Goal: Check status: Verify the current state of an ongoing process or item

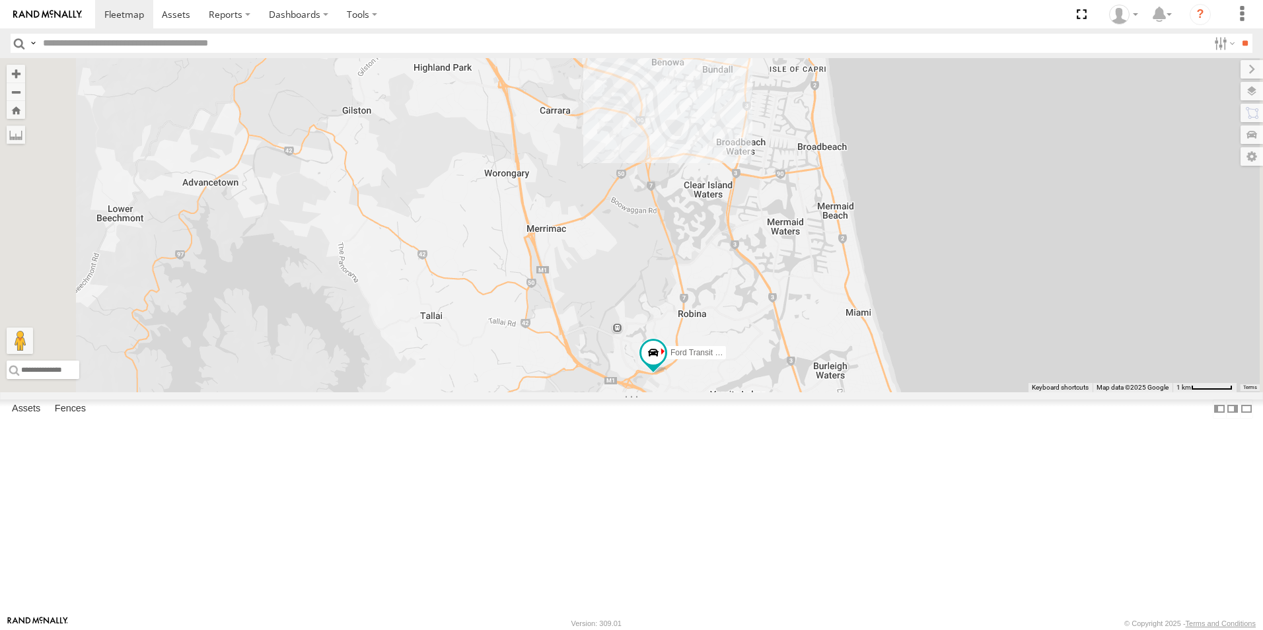
select select "**********"
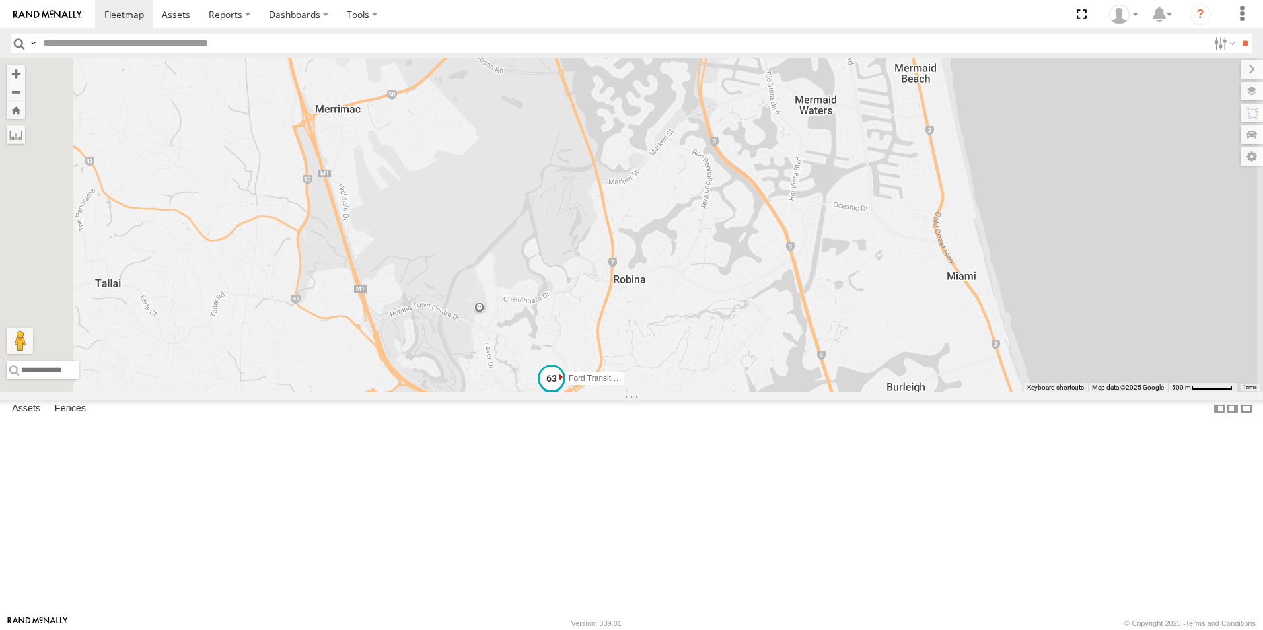
click at [634, 384] on span "Ford Transit (New)" at bounding box center [601, 379] width 65 height 9
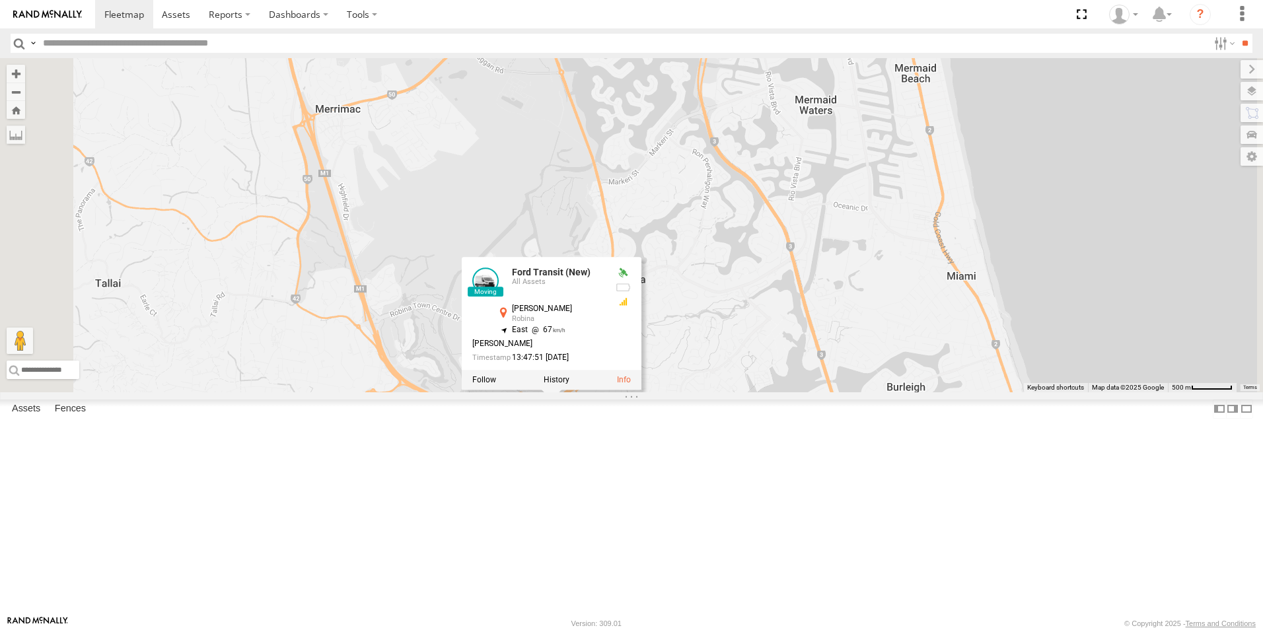
click at [570, 385] on label at bounding box center [557, 380] width 26 height 9
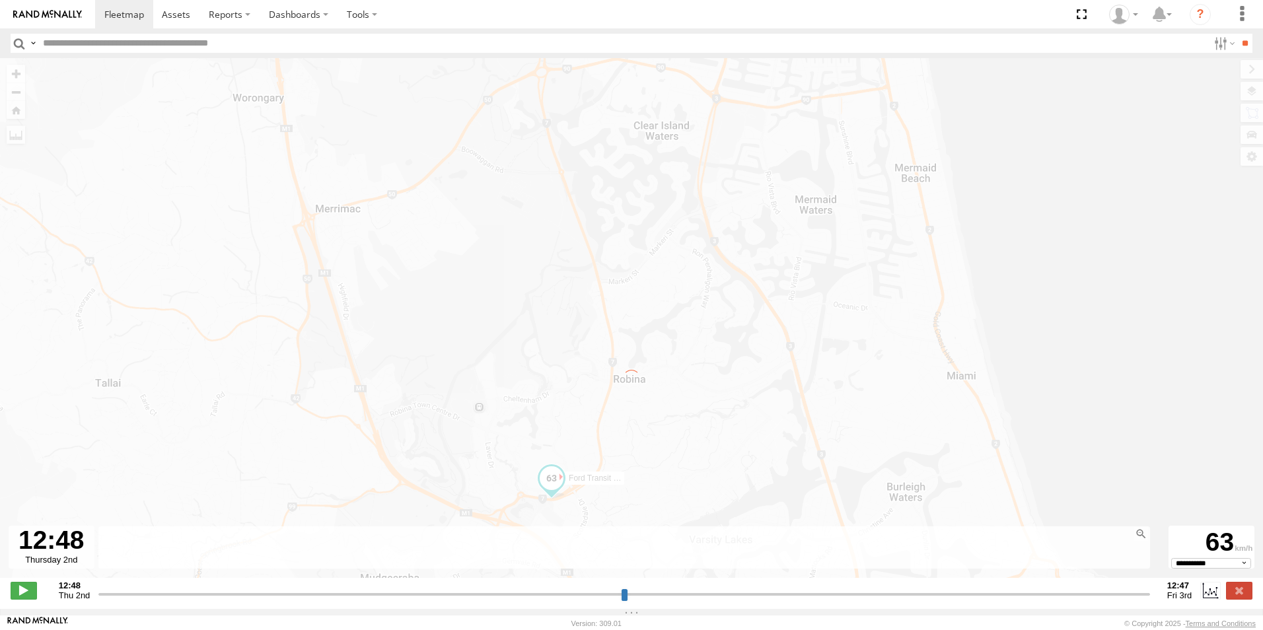
type input "**********"
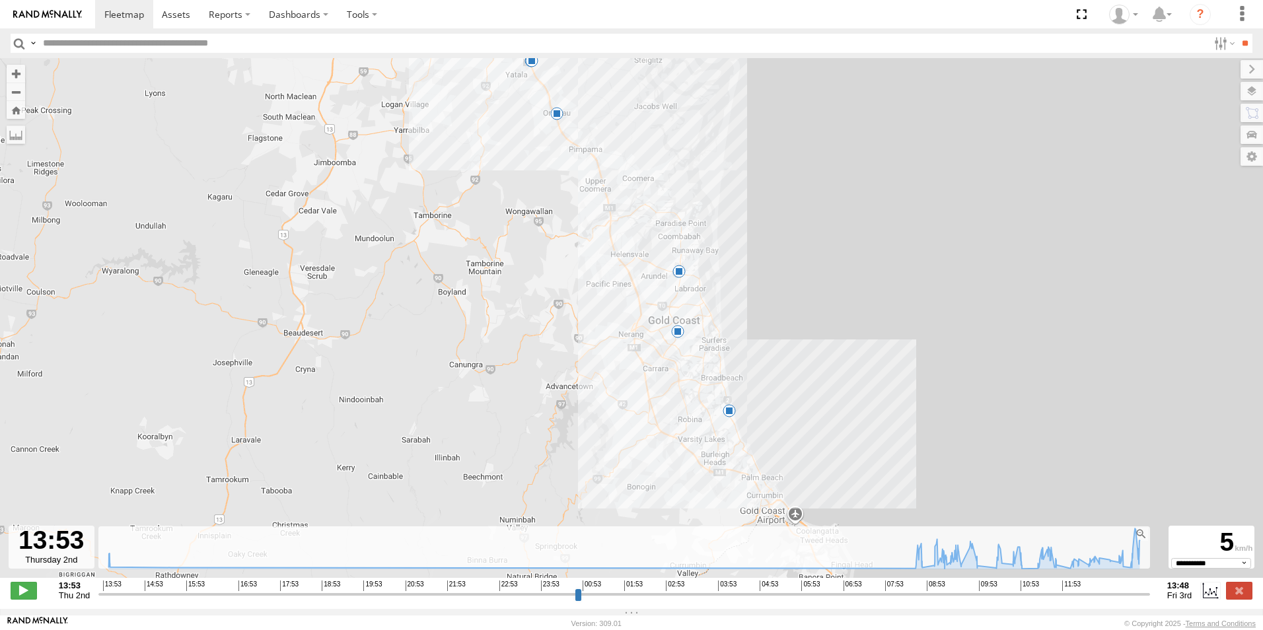
drag, startPoint x: 676, startPoint y: 502, endPoint x: 689, endPoint y: 443, distance: 60.9
click at [689, 443] on div "Ford Transit (New) 13:57 Thu 15:33 Thu 08:59 Fri 10:17 Fri 11:05 Fri 12:26 Fri" at bounding box center [631, 325] width 1263 height 534
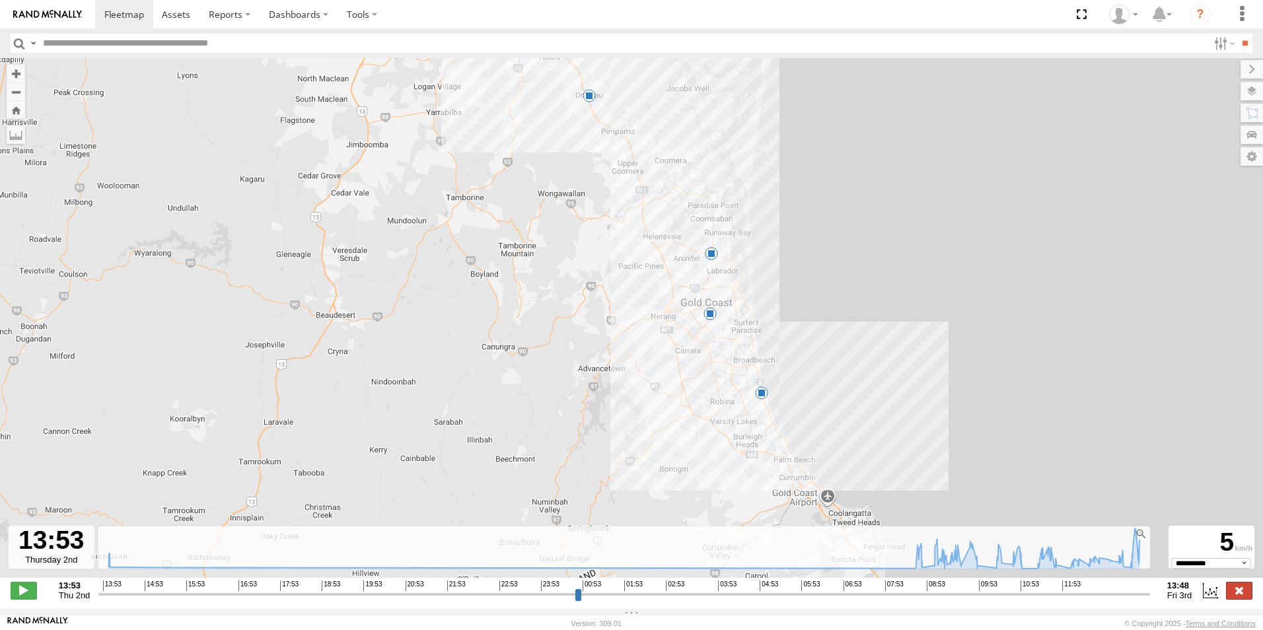
click at [1236, 596] on label at bounding box center [1239, 590] width 26 height 17
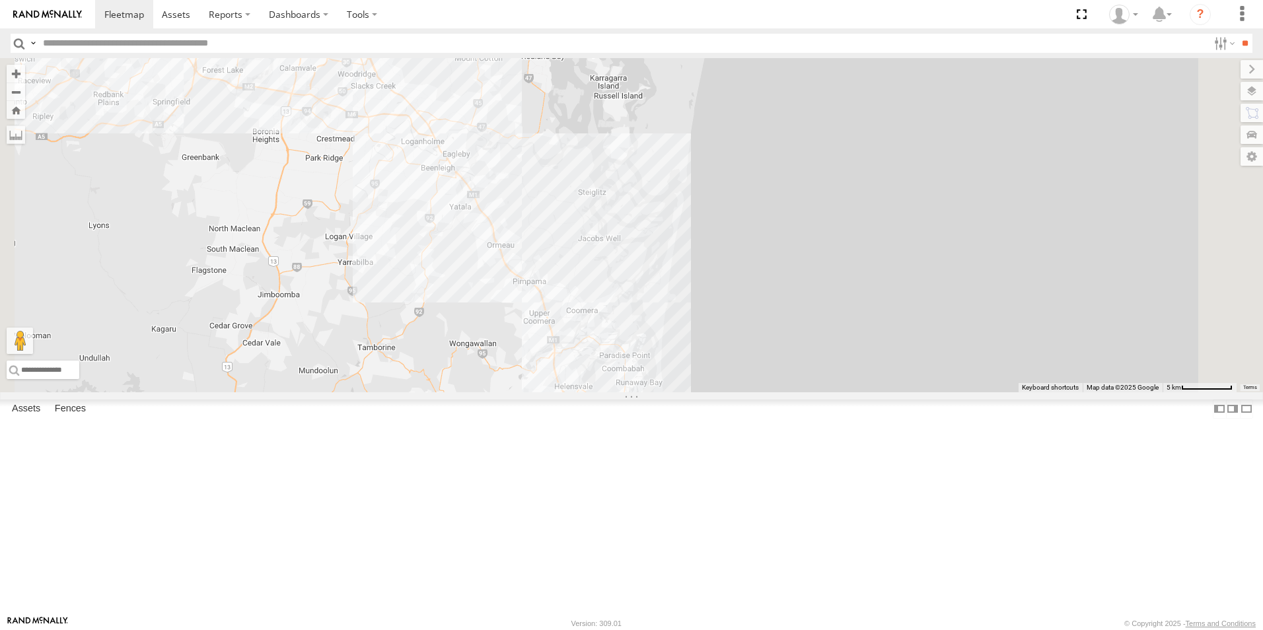
drag, startPoint x: 663, startPoint y: 324, endPoint x: 736, endPoint y: 542, distance: 229.9
click at [740, 393] on div "Ford Transit (New)" at bounding box center [631, 225] width 1263 height 334
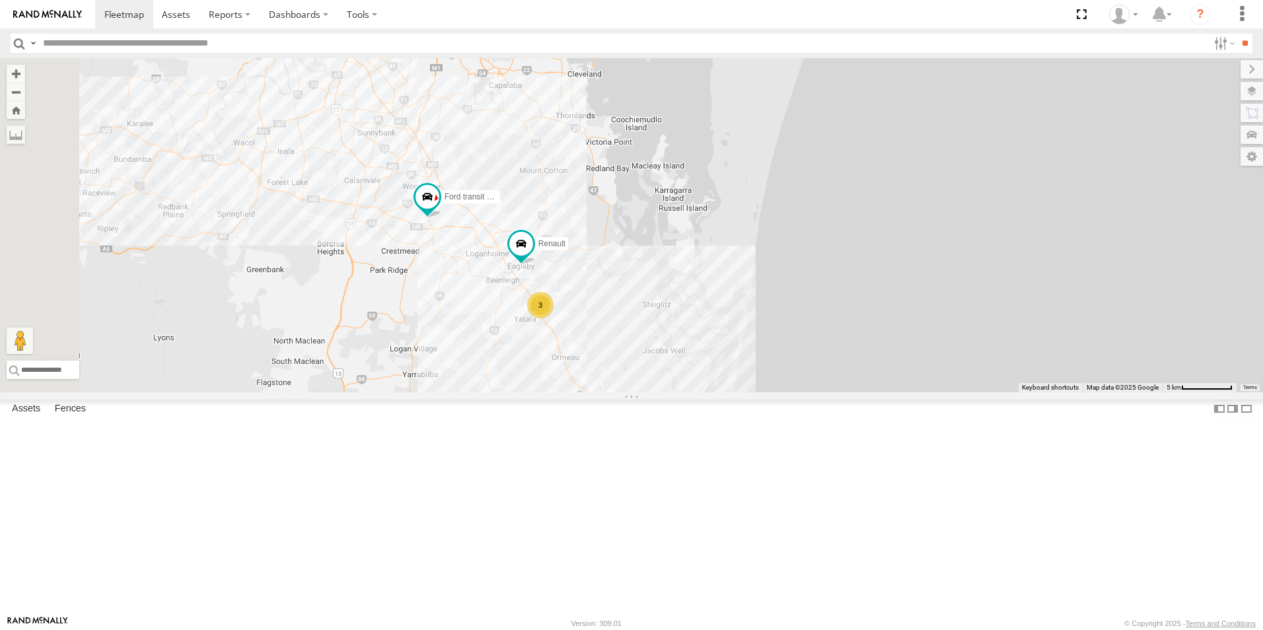
drag, startPoint x: 607, startPoint y: 276, endPoint x: 669, endPoint y: 392, distance: 131.5
click at [667, 391] on div "Ford Transit (New) 3 Ford transit (Little) Renault" at bounding box center [631, 225] width 1263 height 334
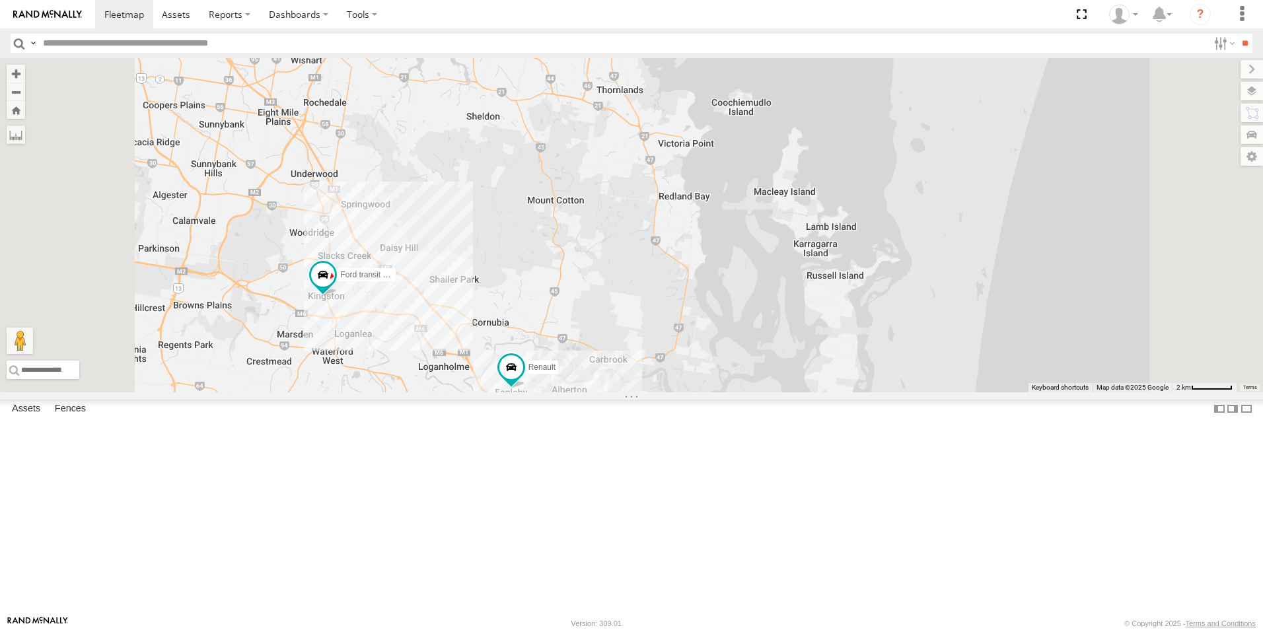
drag, startPoint x: 527, startPoint y: 465, endPoint x: 586, endPoint y: 490, distance: 64.6
click at [586, 393] on div "Ford Transit (New) Ford transit (Little) Renault Iveco 3" at bounding box center [631, 225] width 1263 height 334
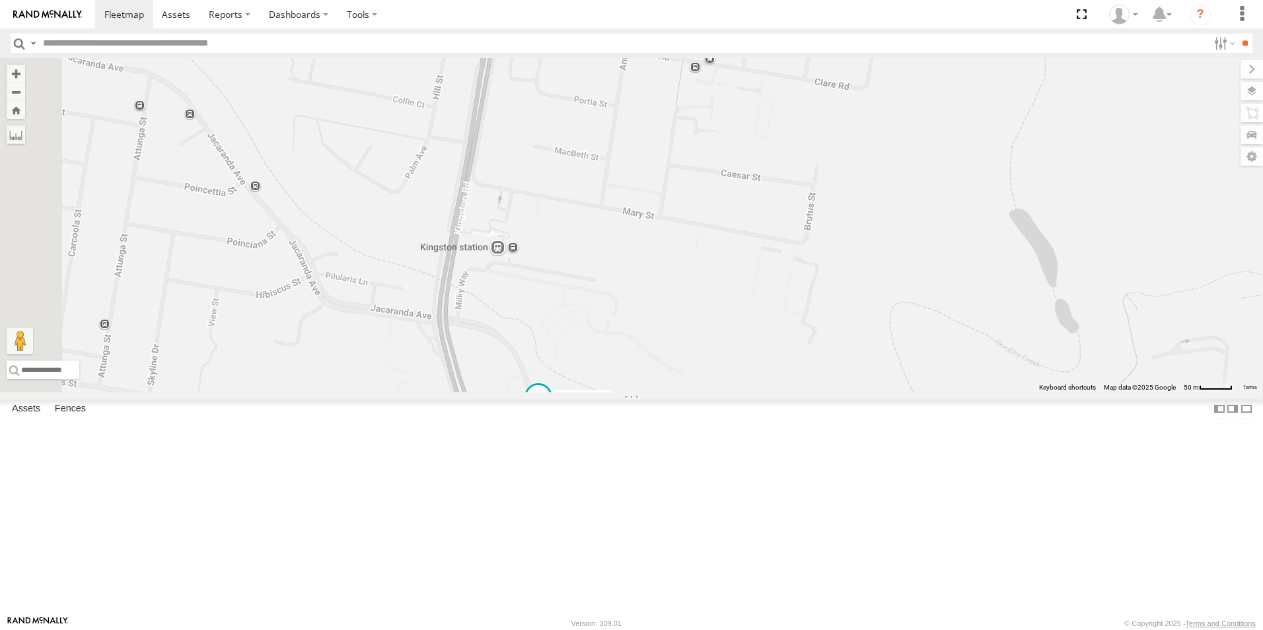
drag, startPoint x: 429, startPoint y: 443, endPoint x: 577, endPoint y: 451, distance: 148.2
click at [580, 393] on div "Ford Transit (New) Ford transit (Little) Renault Iveco" at bounding box center [631, 225] width 1263 height 334
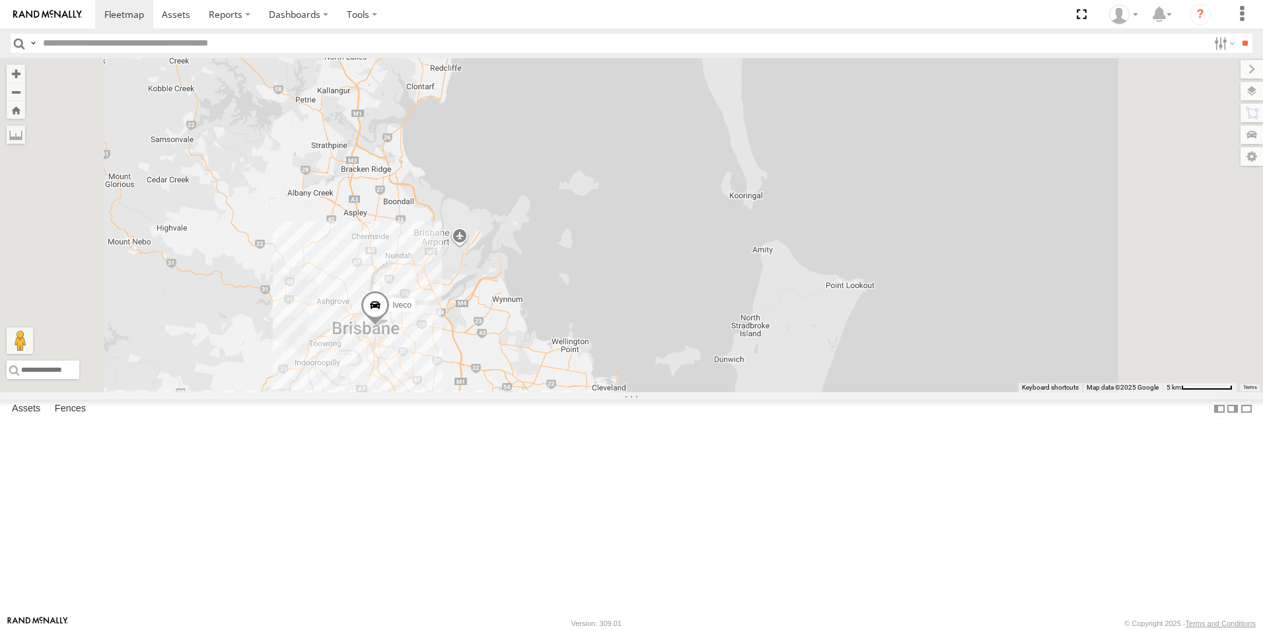
drag, startPoint x: 611, startPoint y: 293, endPoint x: 562, endPoint y: 503, distance: 214.9
click at [562, 393] on div "Ford Transit (New) Ford transit (Little) Renault Iveco 3" at bounding box center [631, 225] width 1263 height 334
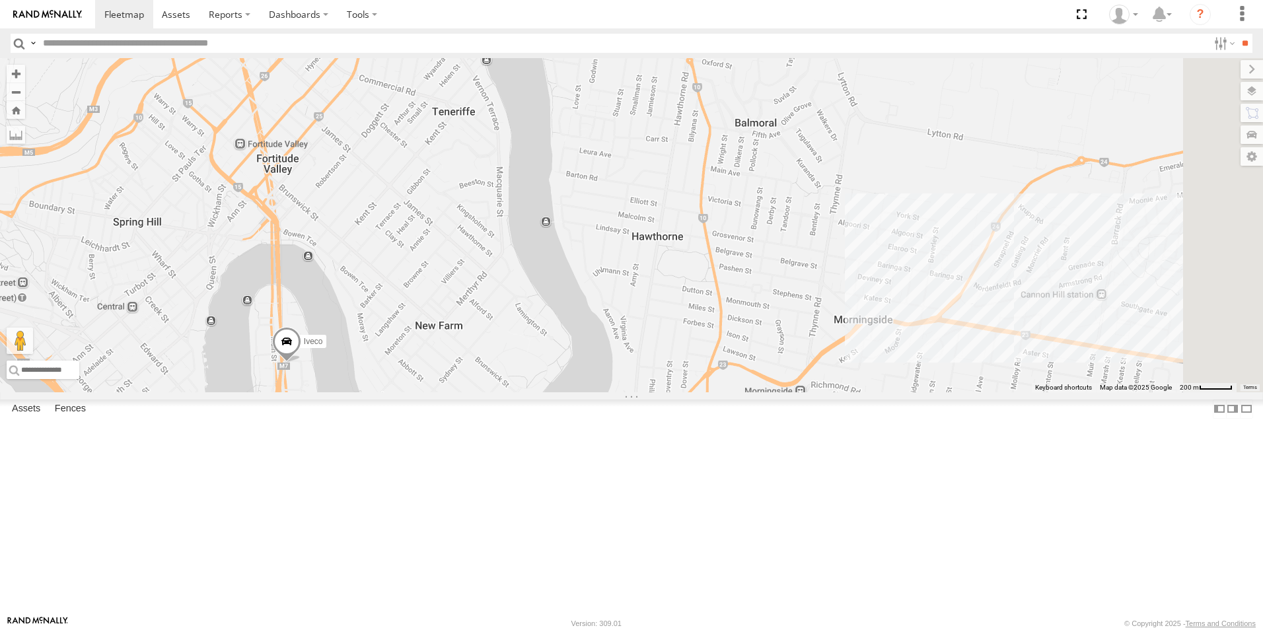
click at [301, 363] on span at bounding box center [286, 345] width 29 height 36
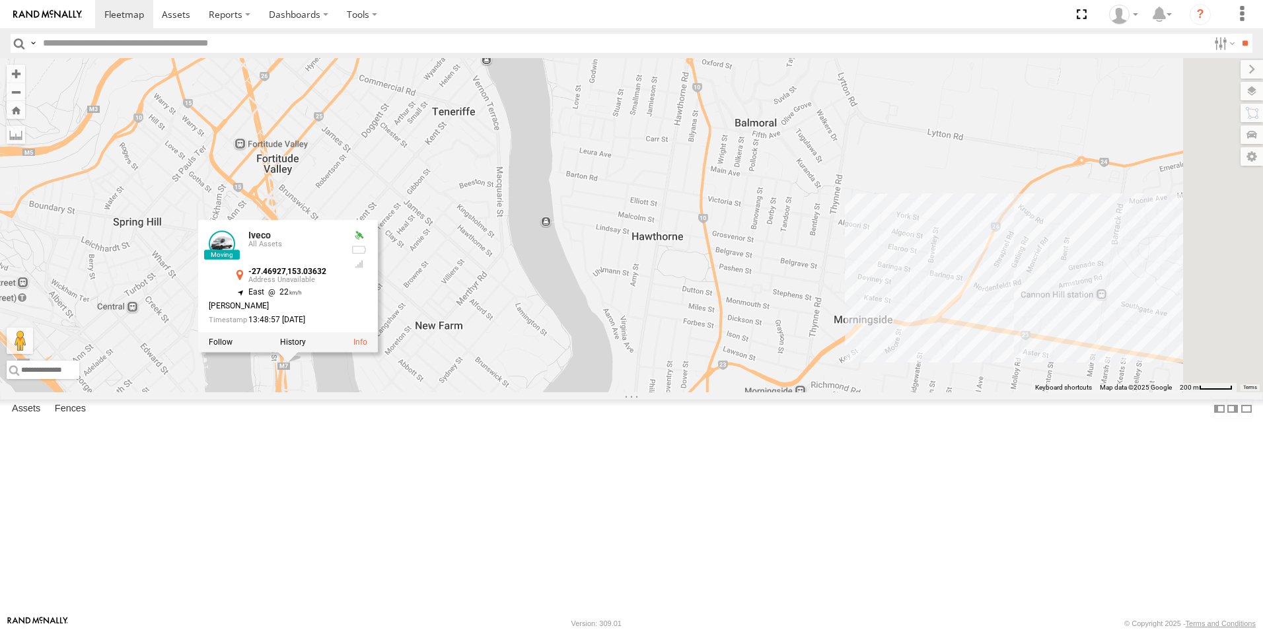
click at [531, 393] on div "Ford Transit (New) Ford transit (Little) Renault Iveco Iveco All Assets -27.469…" at bounding box center [631, 225] width 1263 height 334
